Goal: Information Seeking & Learning: Learn about a topic

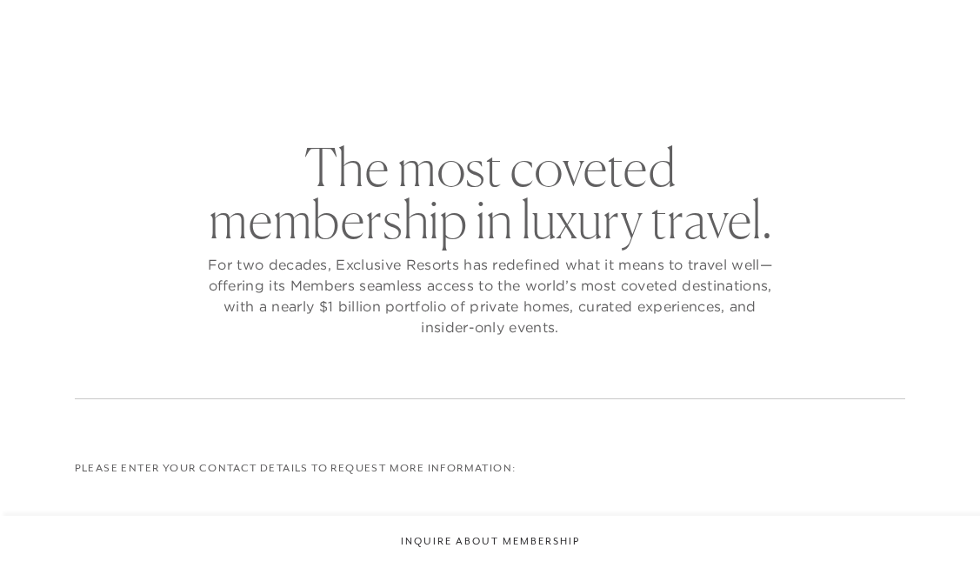
checkbox input "false"
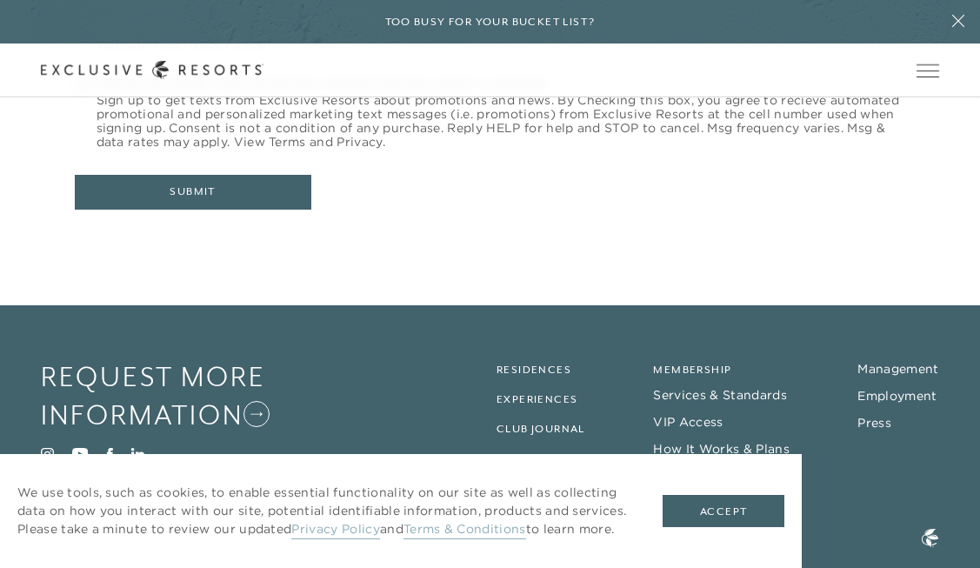
scroll to position [881, 0]
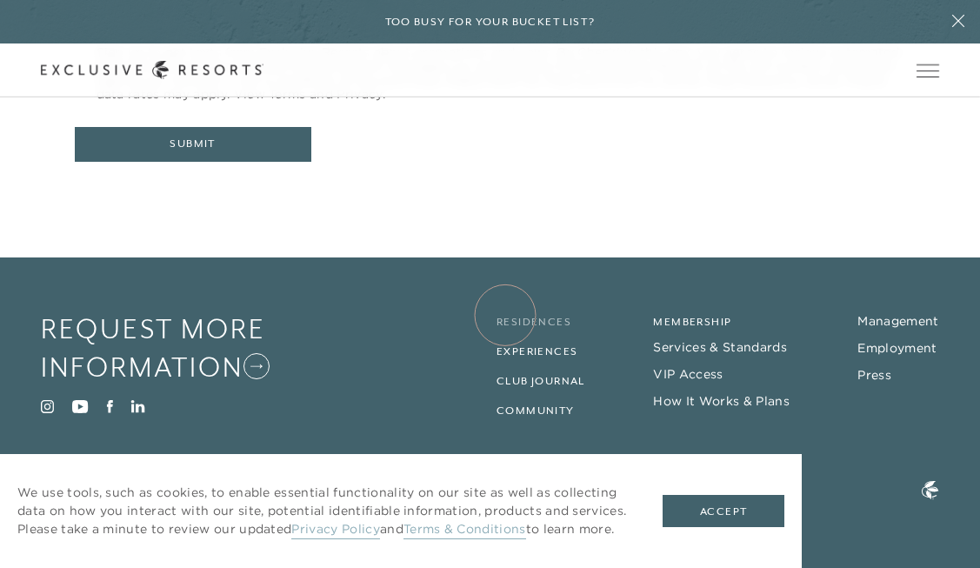
click at [505, 316] on link "Residences" at bounding box center [533, 322] width 75 height 12
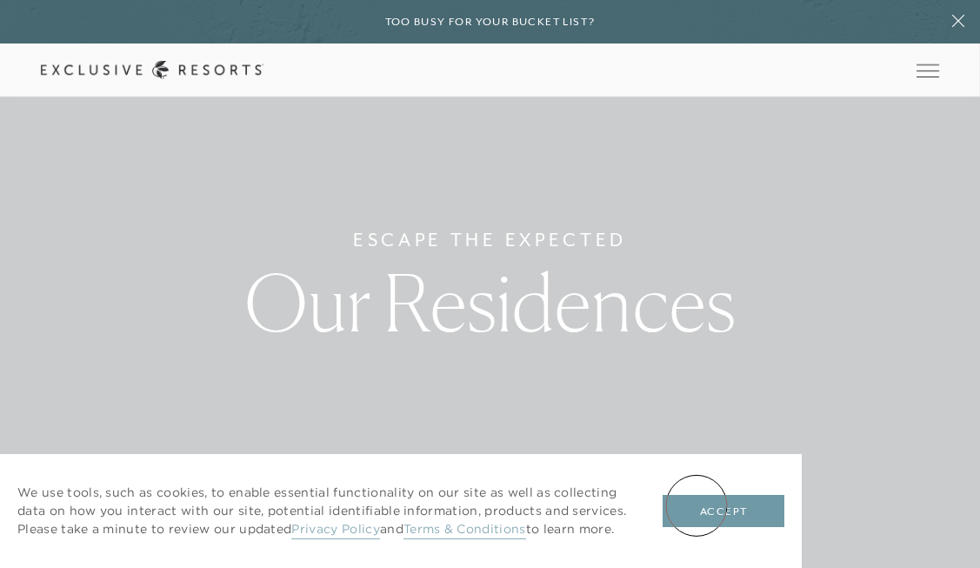
click at [696, 505] on button "Accept" at bounding box center [723, 511] width 122 height 33
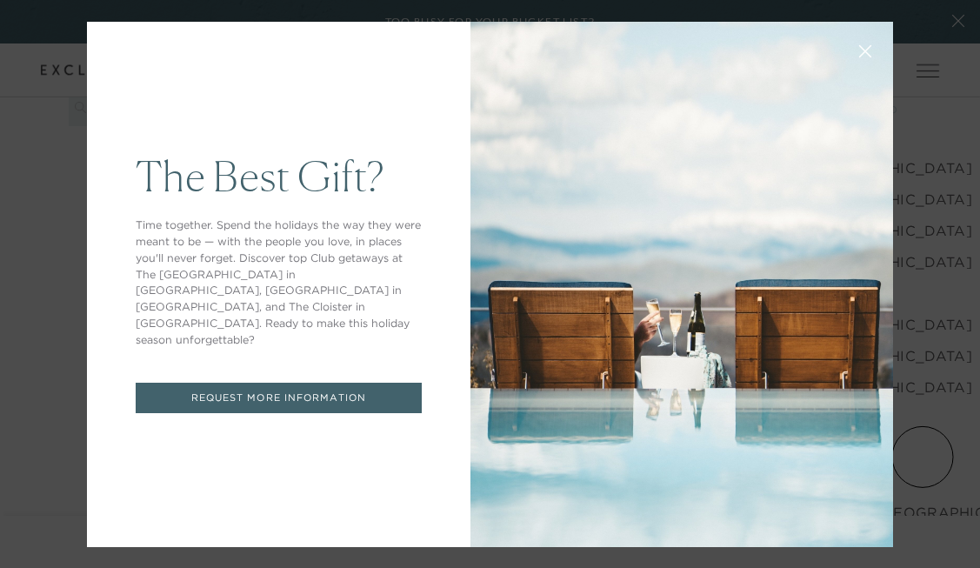
click at [858, 42] on button at bounding box center [865, 50] width 42 height 42
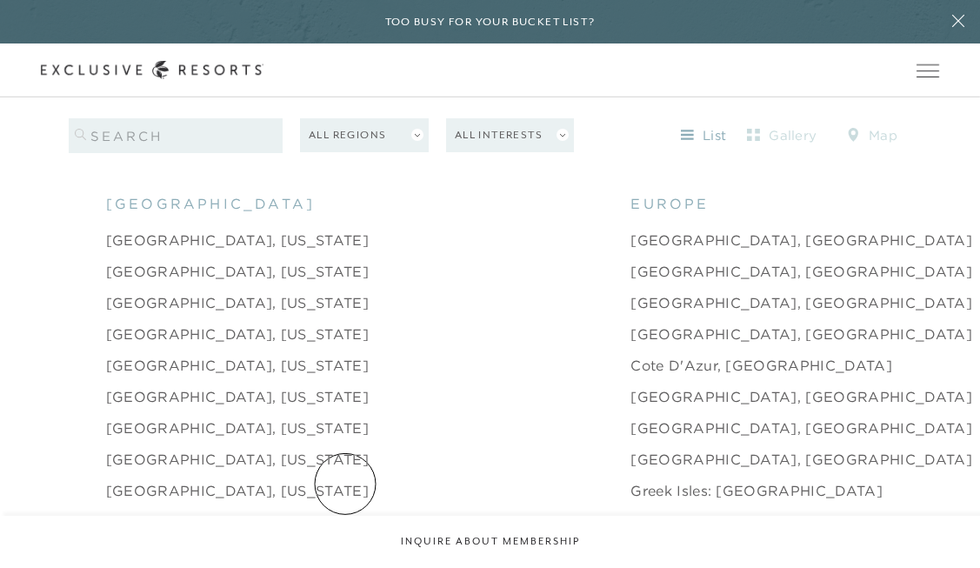
scroll to position [1645, 0]
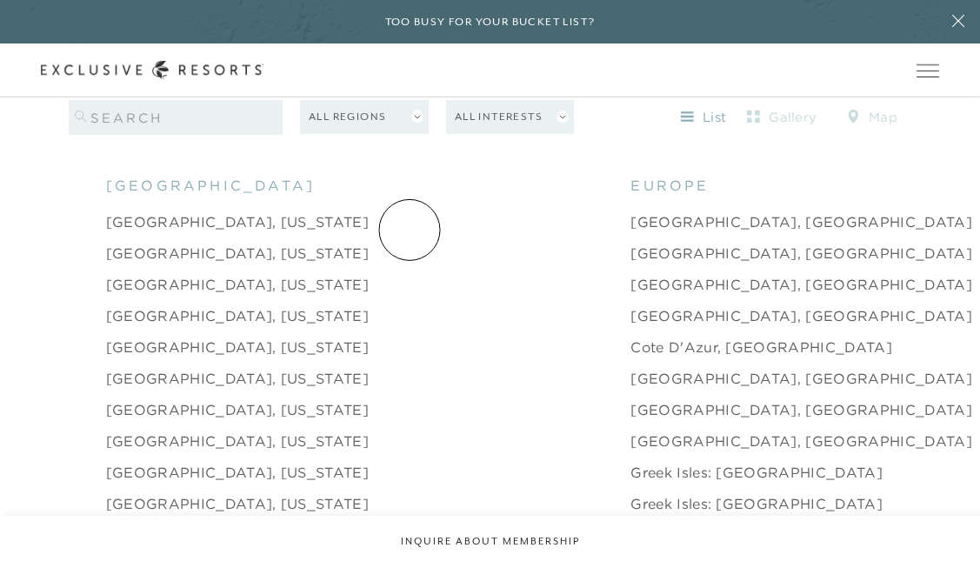
click at [630, 243] on link "[GEOGRAPHIC_DATA], [GEOGRAPHIC_DATA]" at bounding box center [801, 253] width 342 height 21
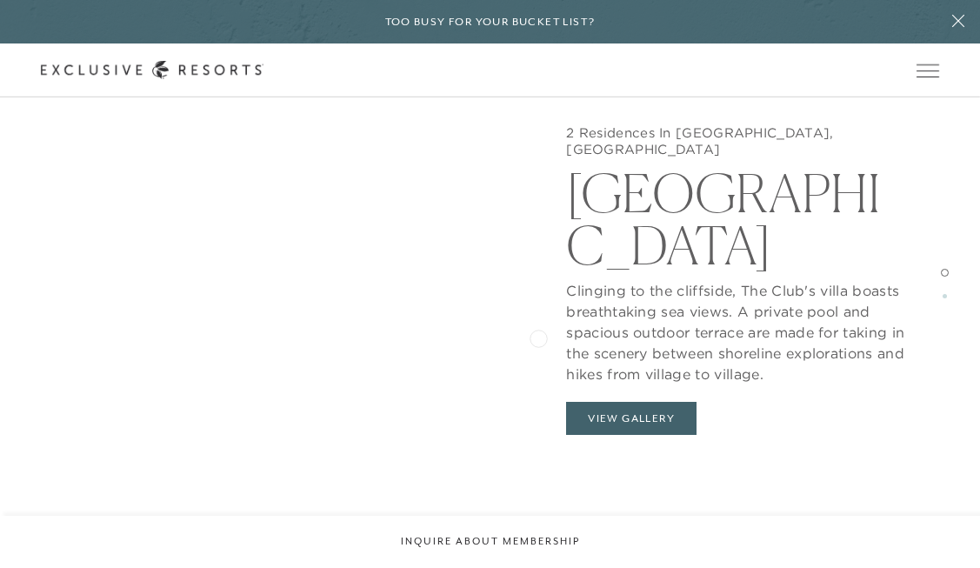
scroll to position [1556, 0]
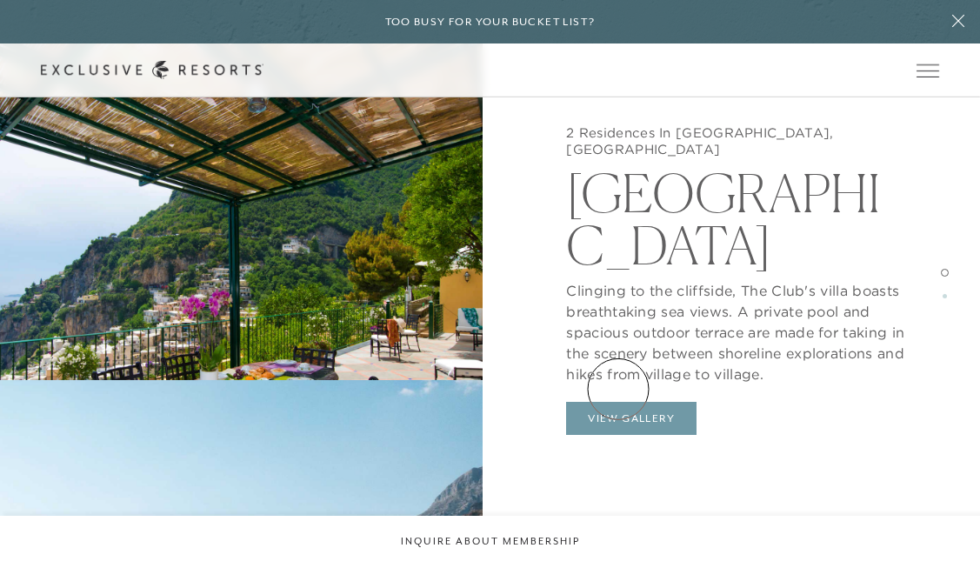
click at [618, 402] on button "View Gallery" at bounding box center [631, 418] width 130 height 33
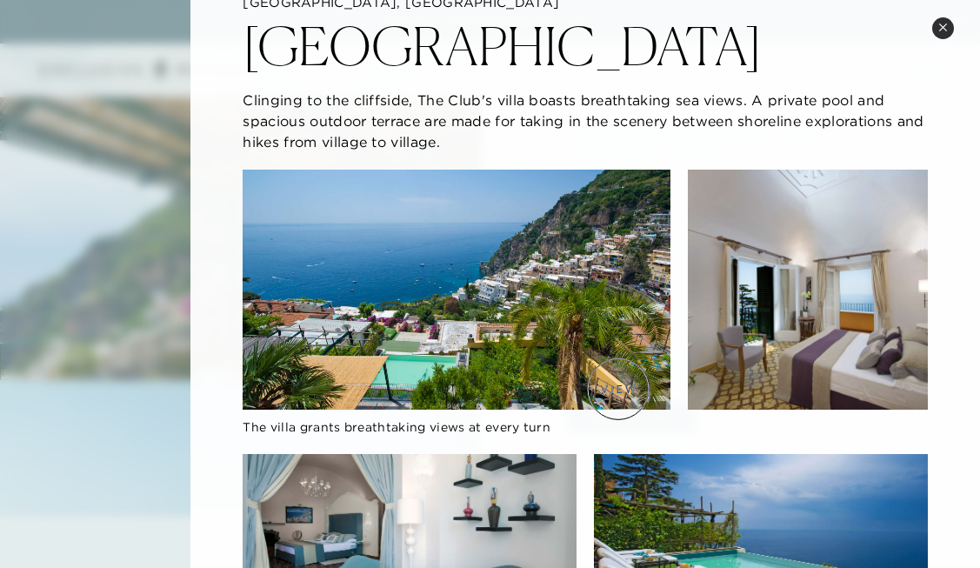
scroll to position [0, 0]
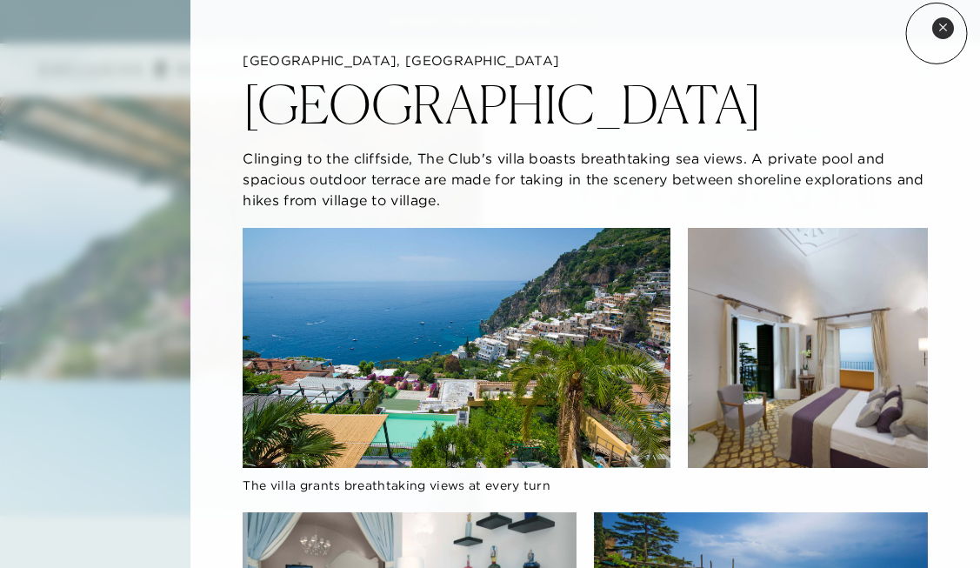
click at [936, 33] on button "Close quickview" at bounding box center [943, 28] width 22 height 22
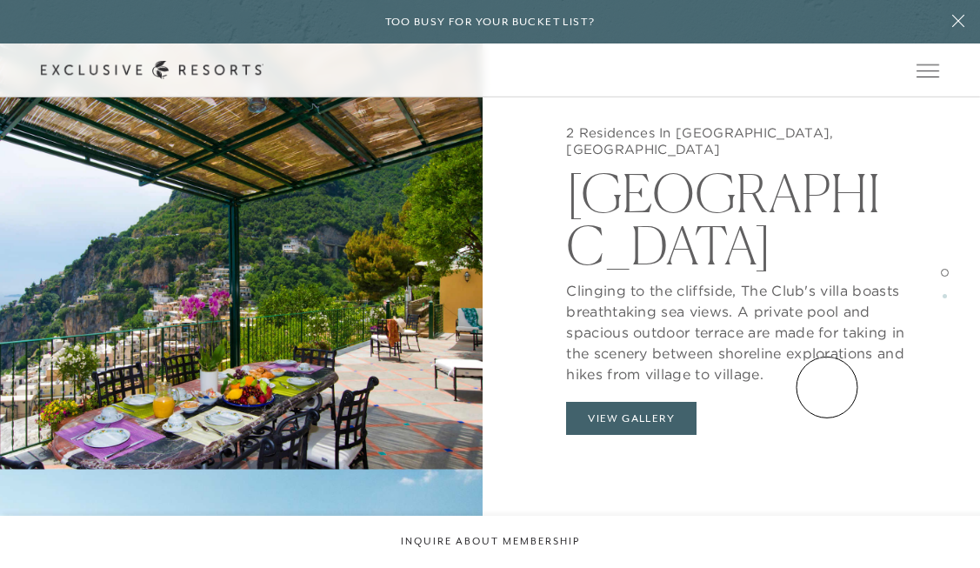
scroll to position [1494, 0]
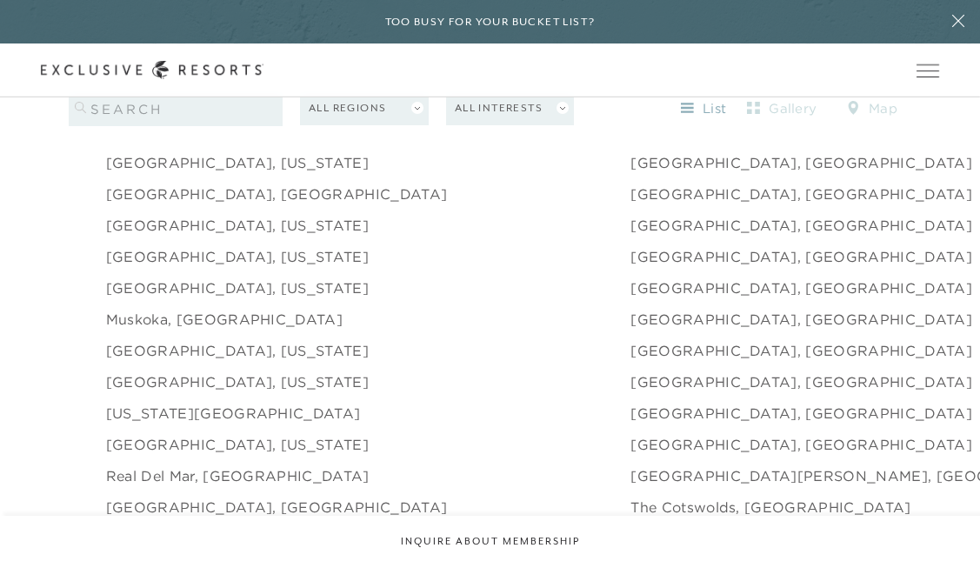
scroll to position [2283, 0]
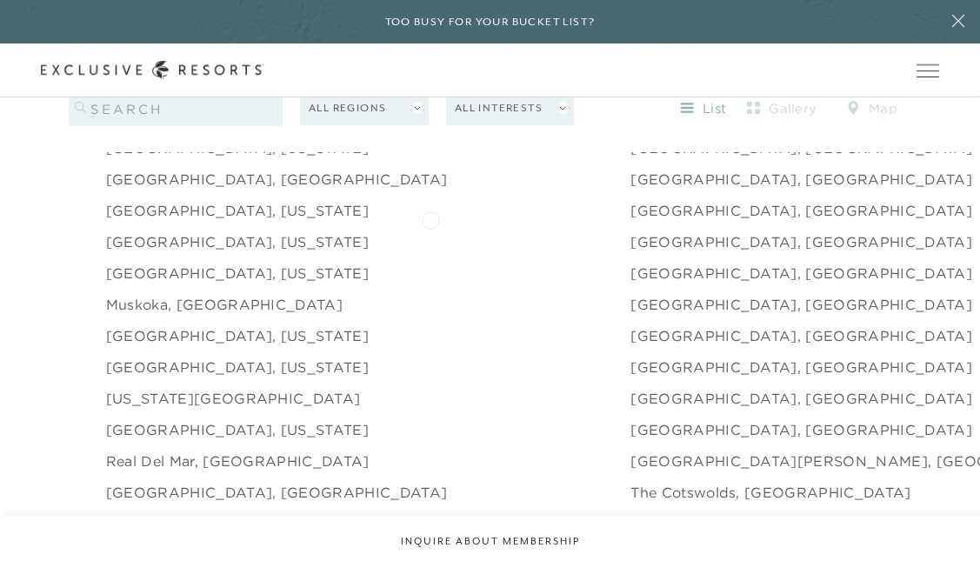
click at [630, 231] on link "[GEOGRAPHIC_DATA], [GEOGRAPHIC_DATA]" at bounding box center [801, 241] width 342 height 21
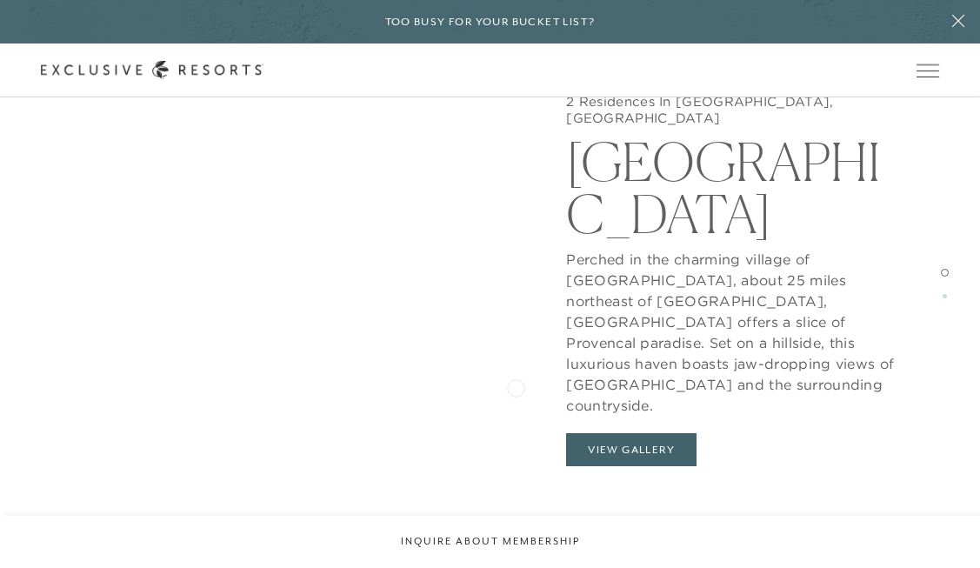
scroll to position [1498, 0]
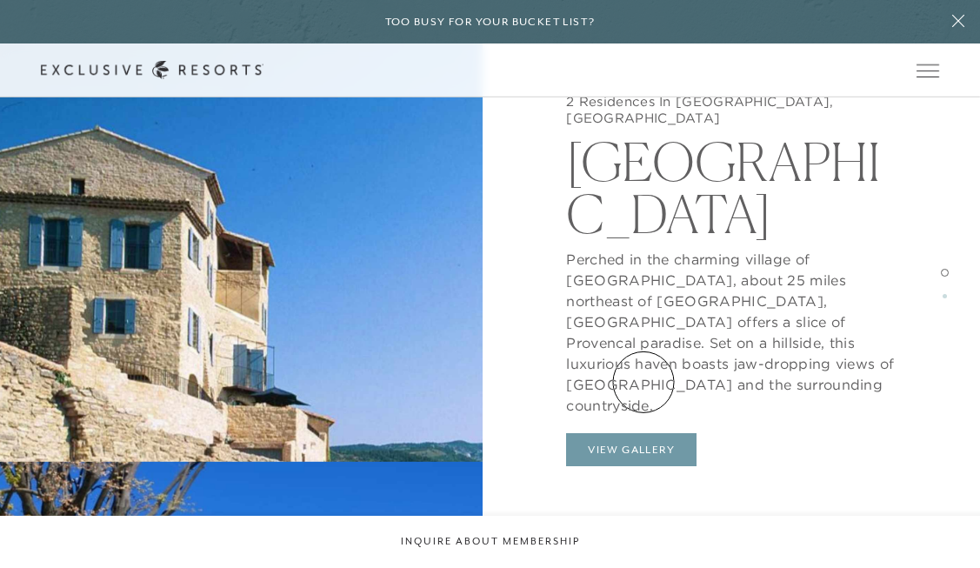
click at [643, 433] on button "View Gallery" at bounding box center [631, 449] width 130 height 33
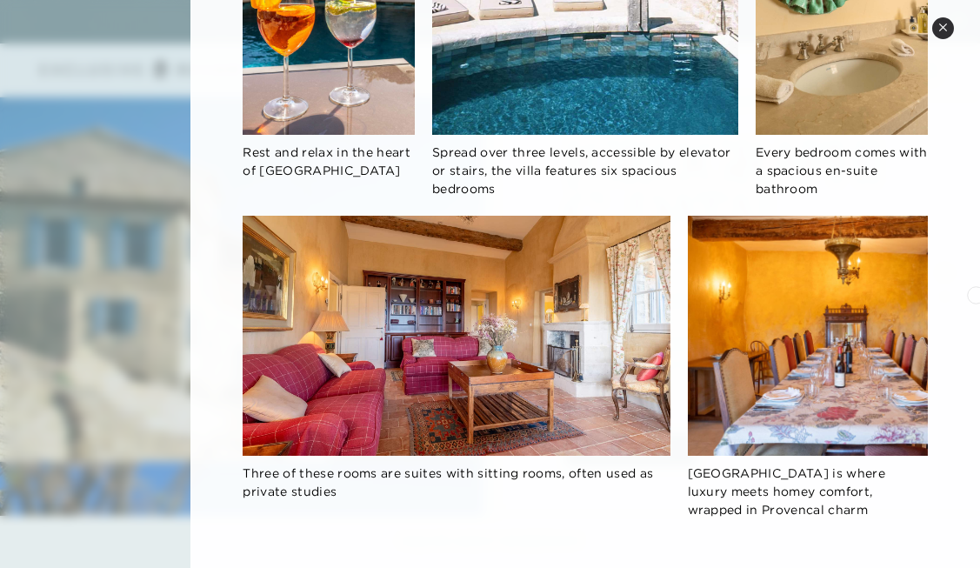
scroll to position [3792, 0]
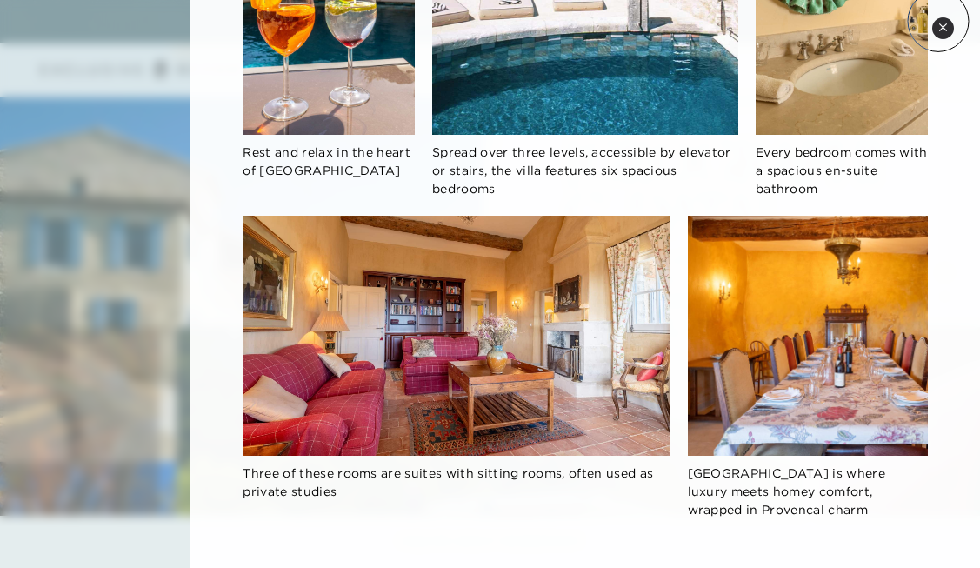
click at [938, 21] on button "Close quickview" at bounding box center [943, 28] width 22 height 22
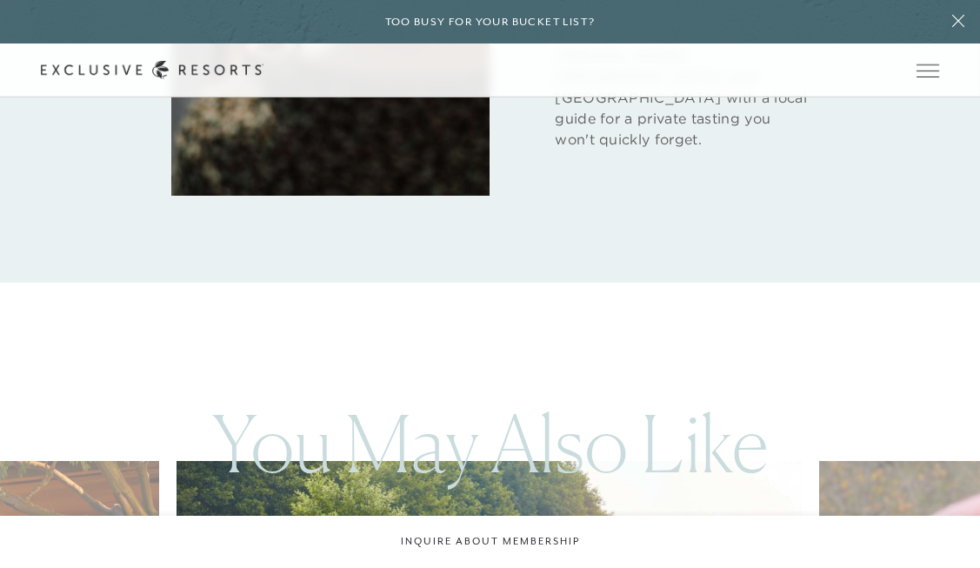
scroll to position [3656, 0]
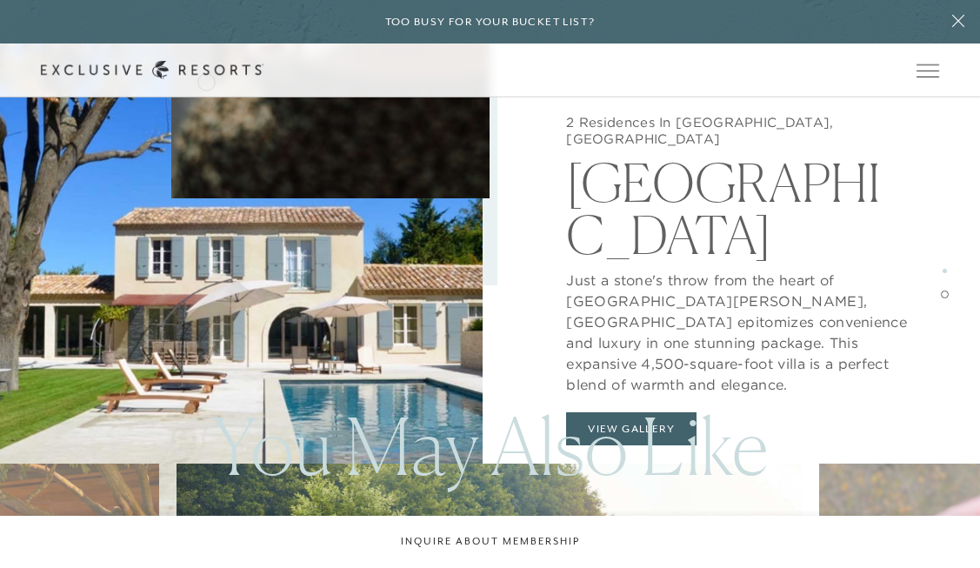
scroll to position [2283, 0]
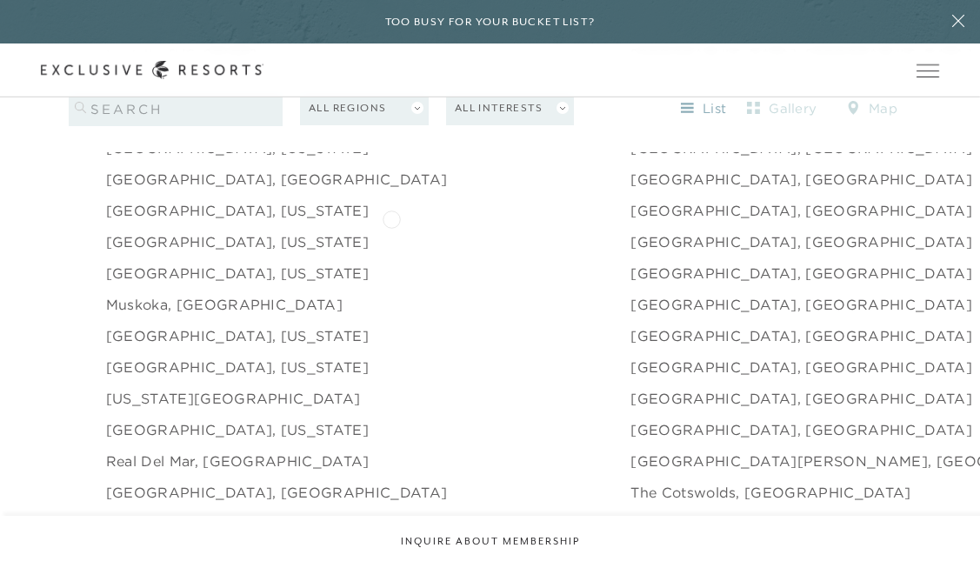
click at [630, 231] on link "[GEOGRAPHIC_DATA], [GEOGRAPHIC_DATA]" at bounding box center [801, 241] width 342 height 21
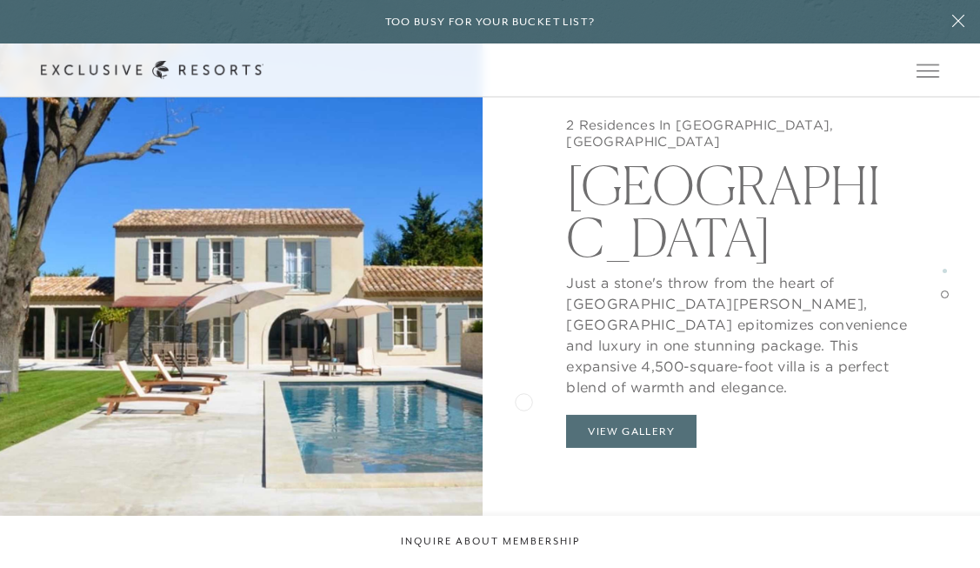
scroll to position [2094, 0]
click at [587, 414] on button "View Gallery" at bounding box center [631, 430] width 130 height 33
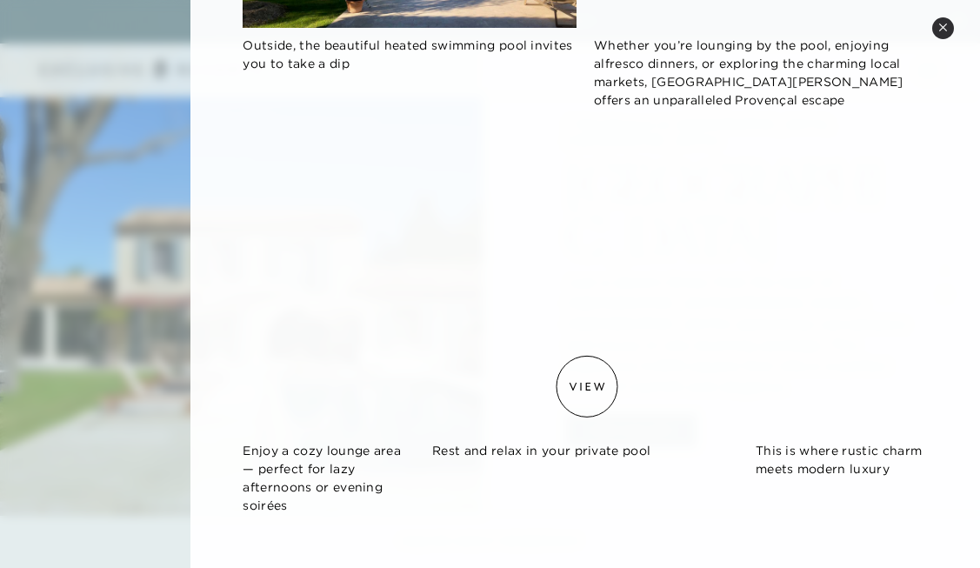
scroll to position [725, 0]
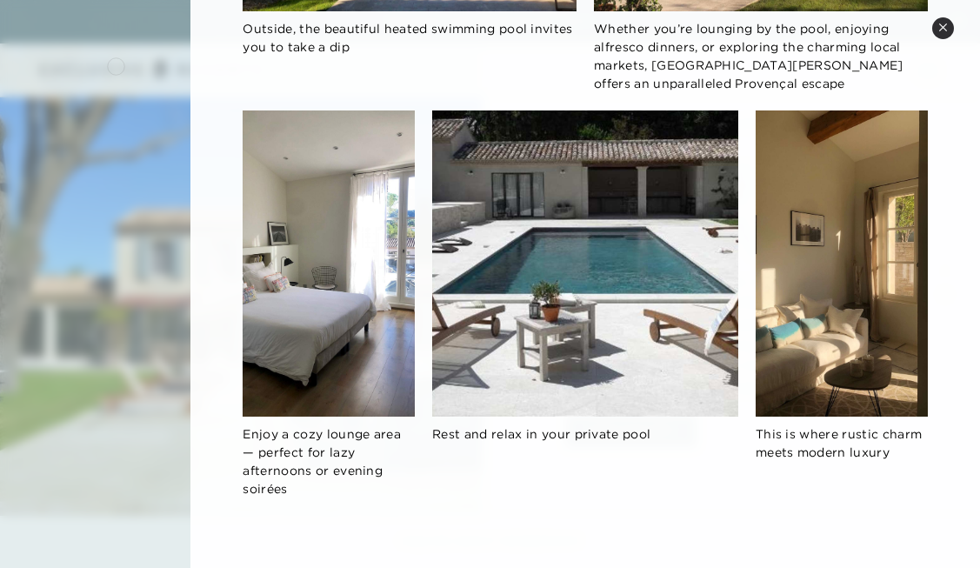
scroll to position [2283, 0]
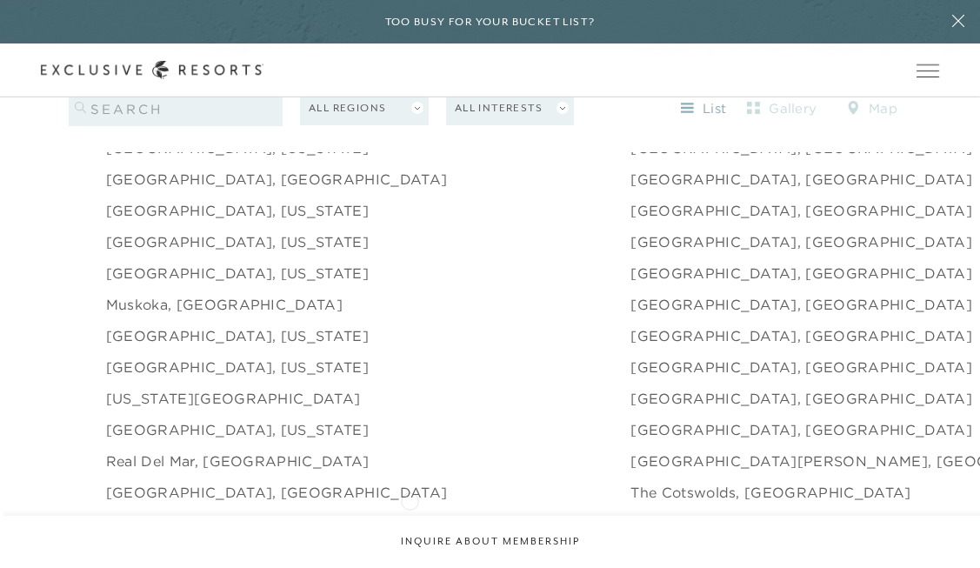
click at [630, 513] on link "[GEOGRAPHIC_DATA], [GEOGRAPHIC_DATA]" at bounding box center [801, 523] width 342 height 21
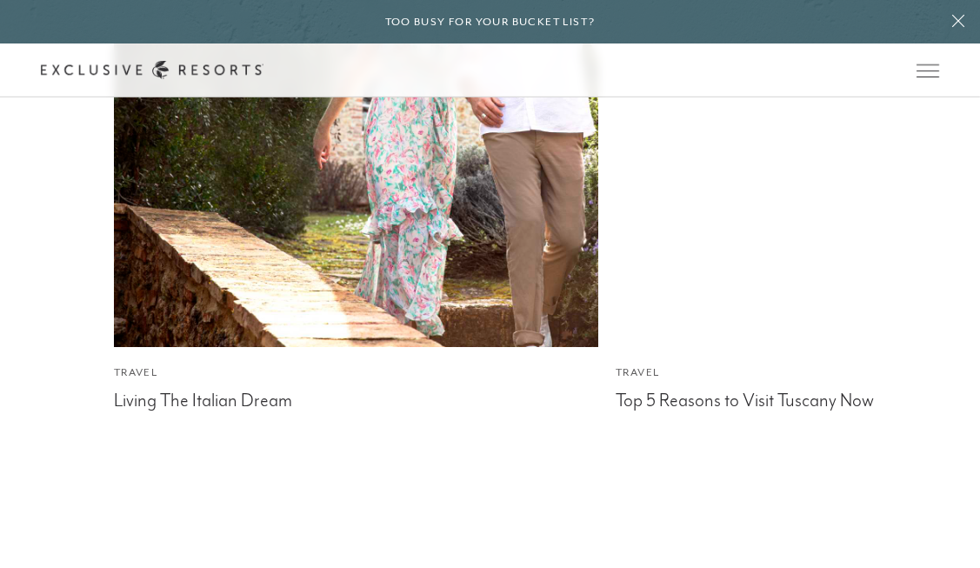
scroll to position [4971, 0]
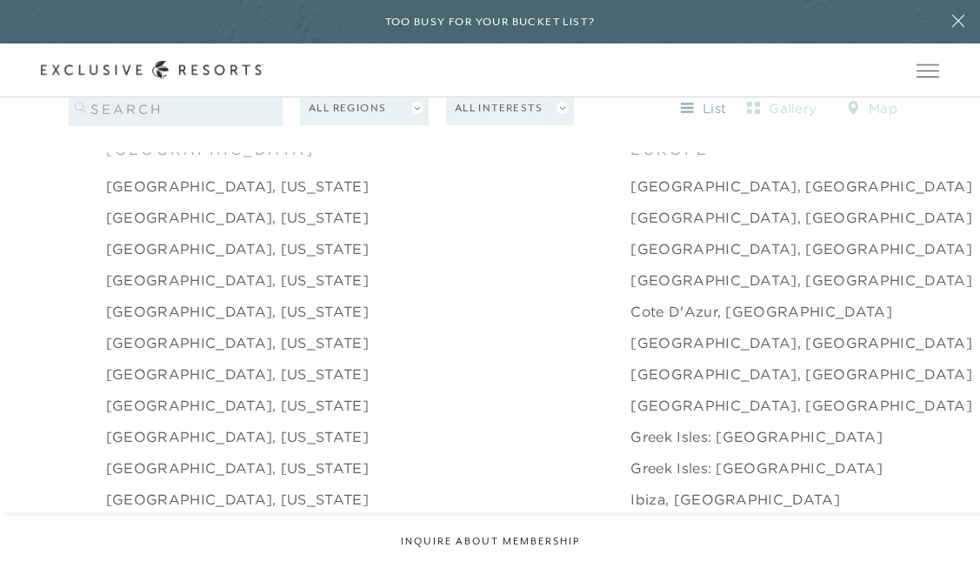
scroll to position [1674, 0]
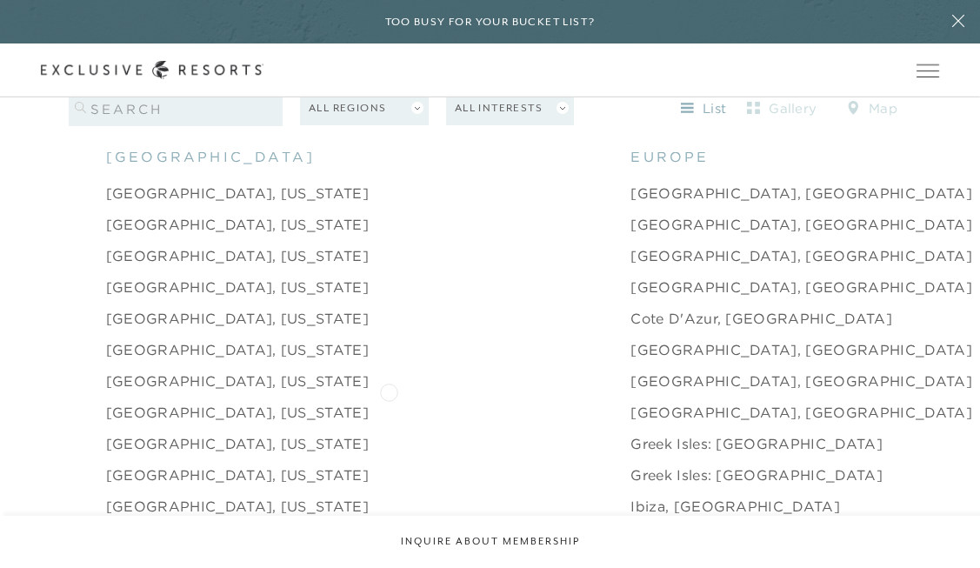
click at [630, 402] on link "[GEOGRAPHIC_DATA], [GEOGRAPHIC_DATA]" at bounding box center [801, 412] width 342 height 21
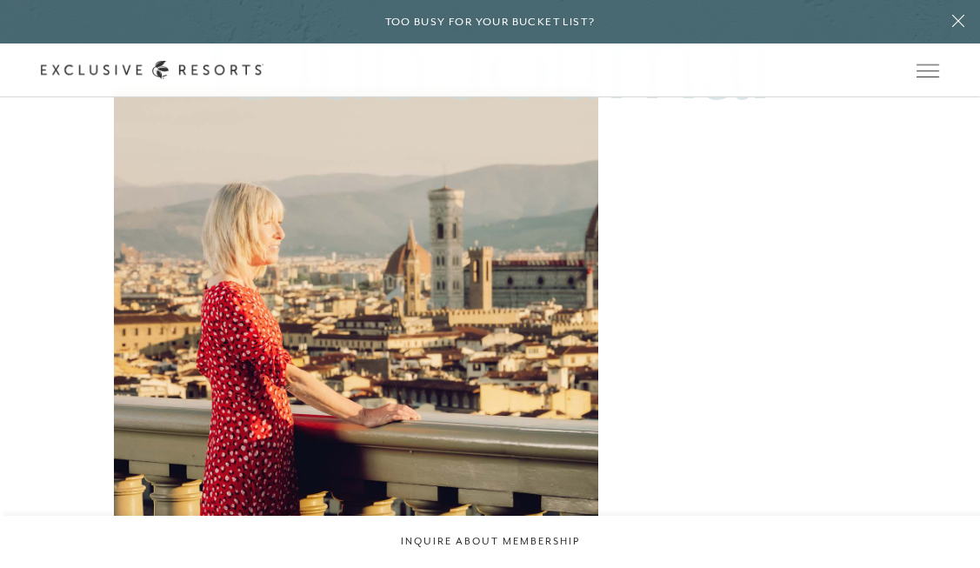
scroll to position [3573, 0]
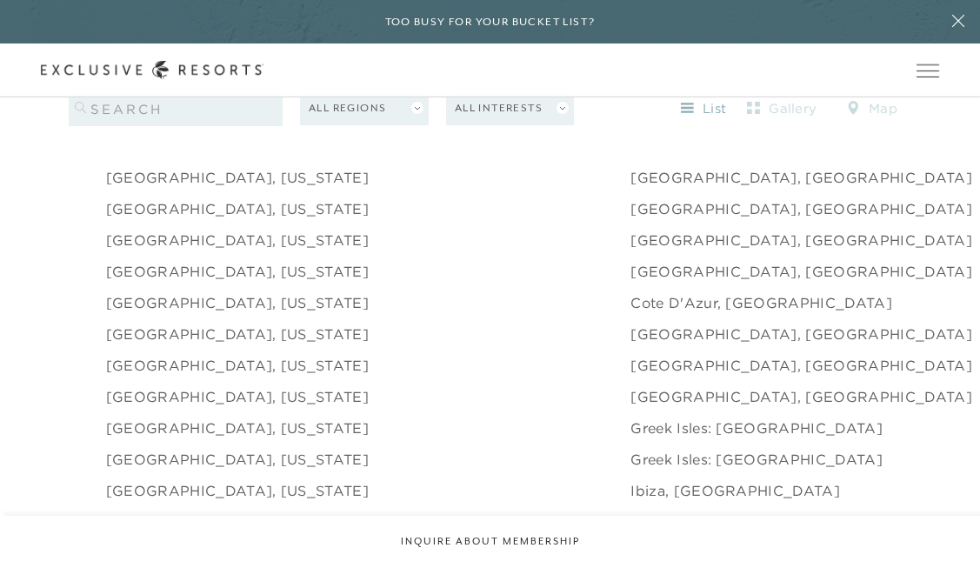
scroll to position [1691, 0]
click at [218, 291] on link "[GEOGRAPHIC_DATA], [US_STATE]" at bounding box center [237, 301] width 263 height 21
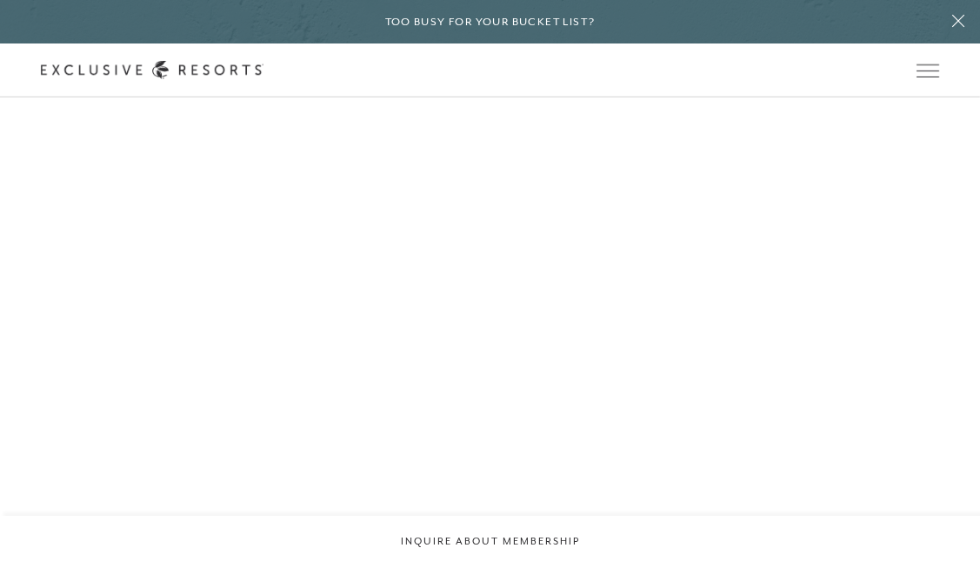
scroll to position [3677, 0]
